Goal: Task Accomplishment & Management: Complete application form

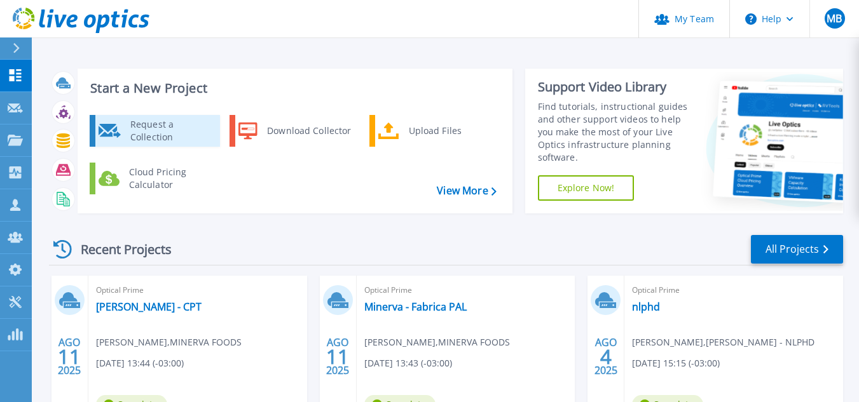
click at [149, 130] on div "Request a Collection" at bounding box center [170, 130] width 93 height 25
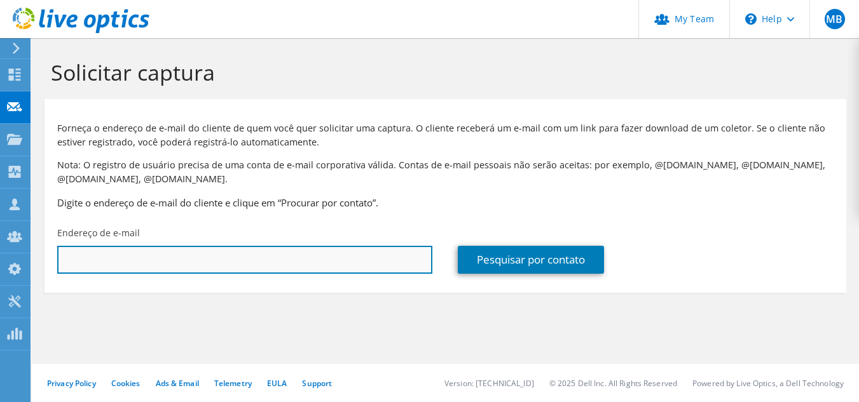
click at [214, 254] on input "text" at bounding box center [244, 260] width 375 height 28
click at [259, 264] on input "text" at bounding box center [244, 260] width 375 height 28
paste input "neilton.ribeiro@uniube.br"
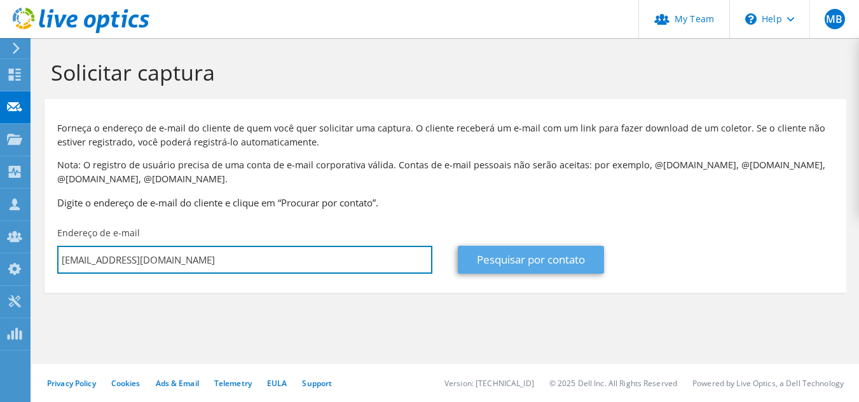
type input "neilton.ribeiro@uniube.br"
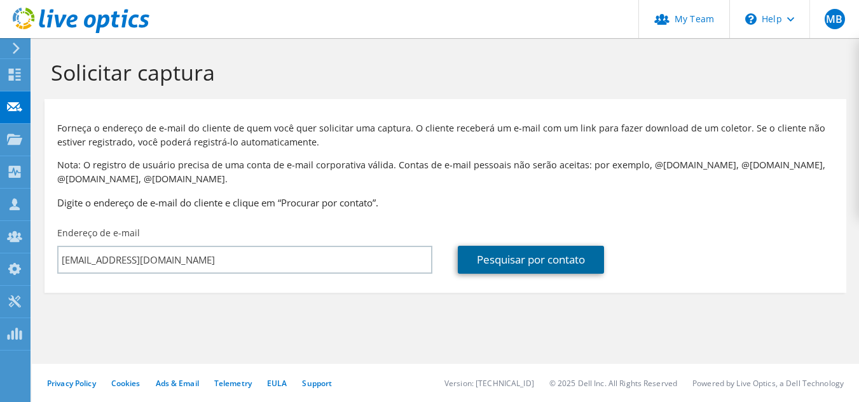
click at [510, 254] on link "Pesquisar por contato" at bounding box center [531, 260] width 146 height 28
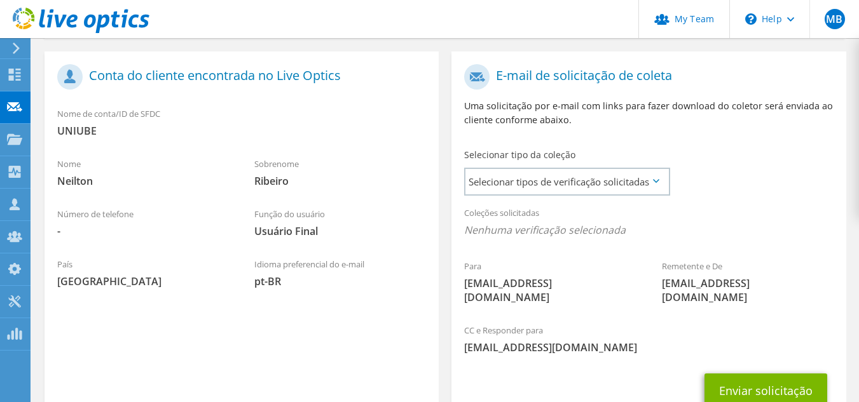
scroll to position [318, 0]
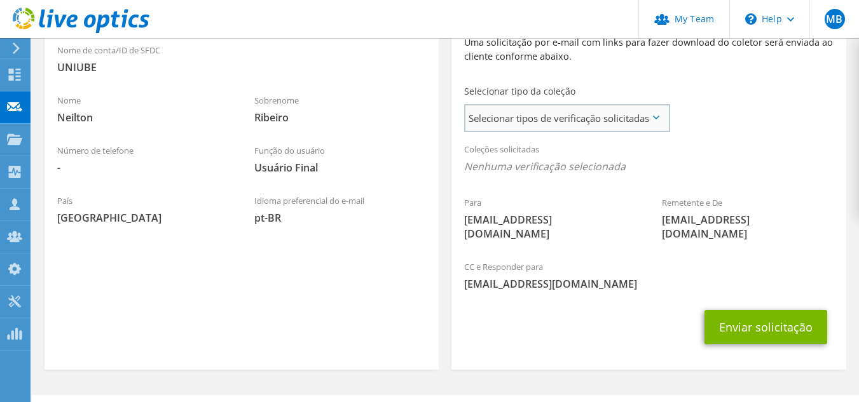
click at [652, 118] on span "Selecionar tipos de verificação solicitadas" at bounding box center [566, 118] width 203 height 25
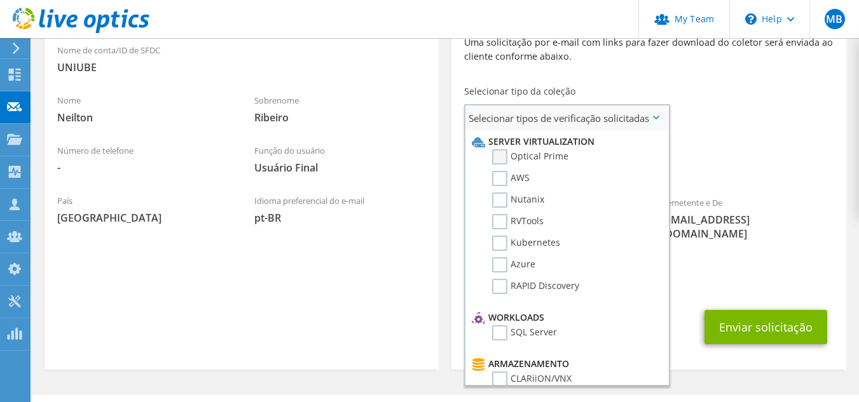
click at [556, 156] on label "Optical Prime" at bounding box center [530, 156] width 76 height 15
click at [0, 0] on input "Optical Prime" at bounding box center [0, 0] width 0 height 0
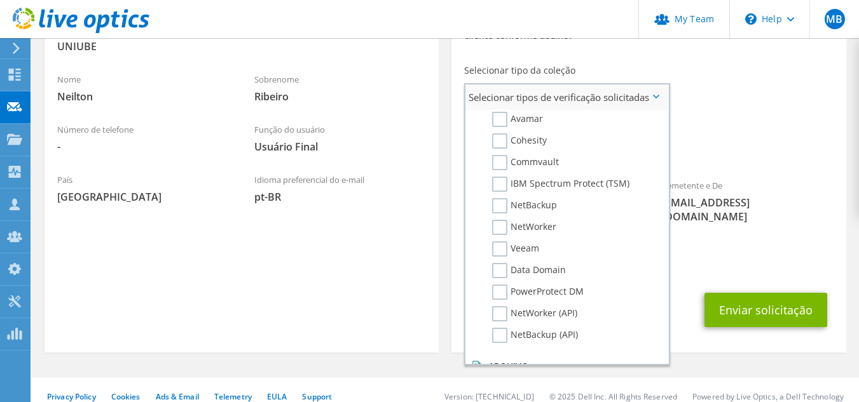
scroll to position [572, 0]
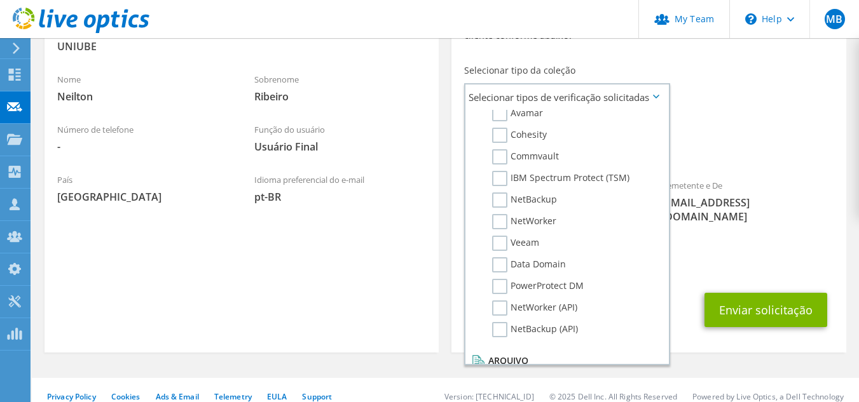
click at [757, 149] on span "Optical Prime" at bounding box center [648, 149] width 369 height 21
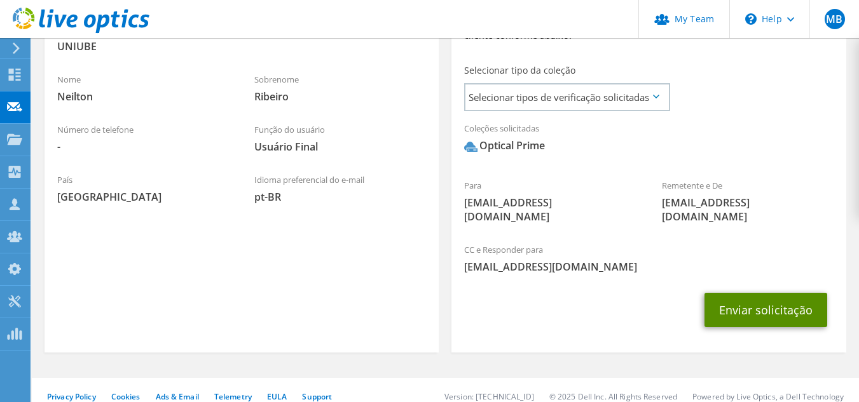
click at [759, 296] on button "Enviar solicitação" at bounding box center [765, 310] width 123 height 34
